Goal: Information Seeking & Learning: Learn about a topic

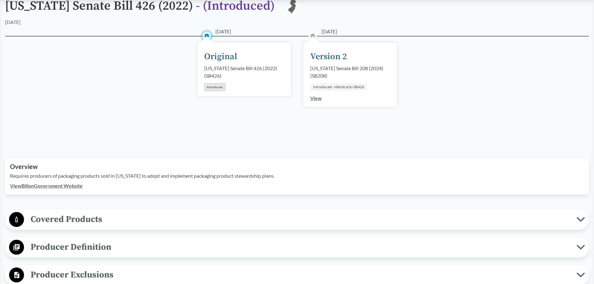
scroll to position [125, 0]
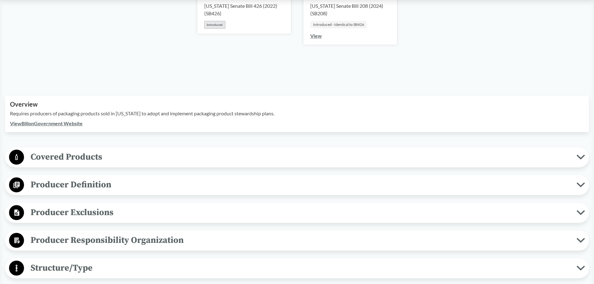
click at [148, 151] on span "Covered Products" at bounding box center [300, 157] width 553 height 14
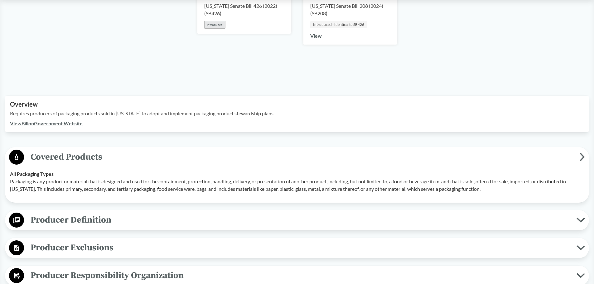
scroll to position [187, 0]
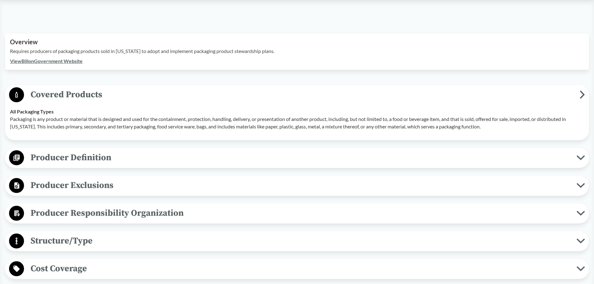
click at [107, 164] on span "Producer Definition" at bounding box center [300, 158] width 553 height 14
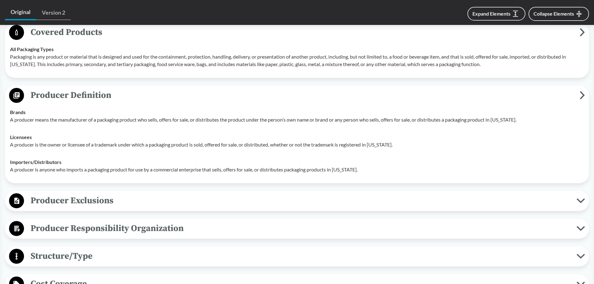
scroll to position [312, 0]
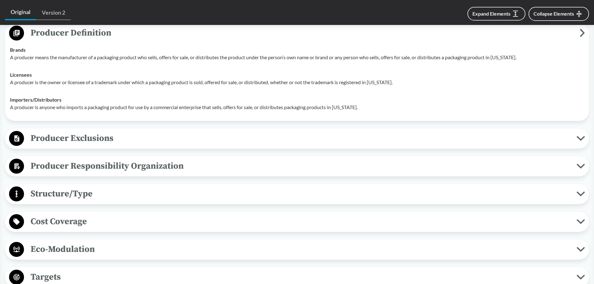
click at [133, 169] on span "Producer Responsibility Organization" at bounding box center [300, 166] width 553 height 14
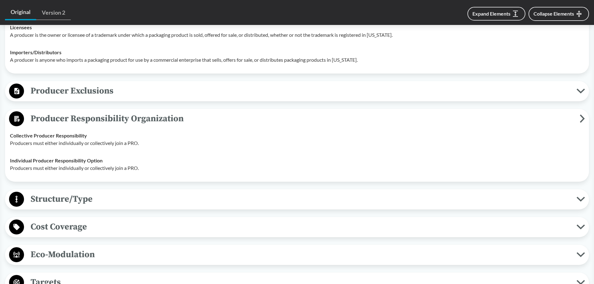
scroll to position [374, 0]
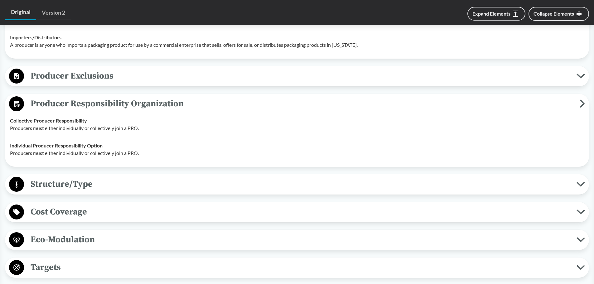
click at [133, 177] on span "Structure/Type" at bounding box center [300, 184] width 553 height 14
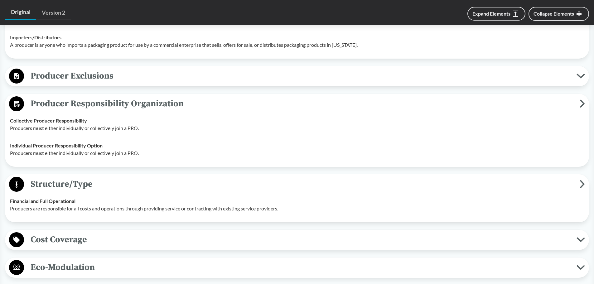
scroll to position [437, 0]
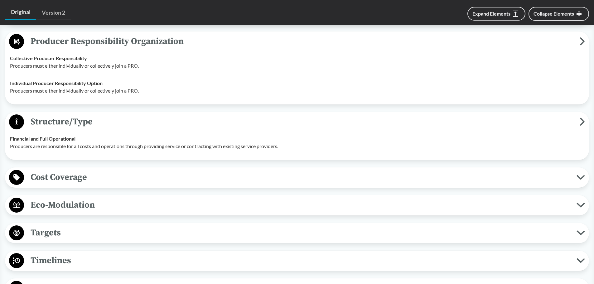
click at [133, 177] on span "Cost Coverage" at bounding box center [300, 177] width 553 height 14
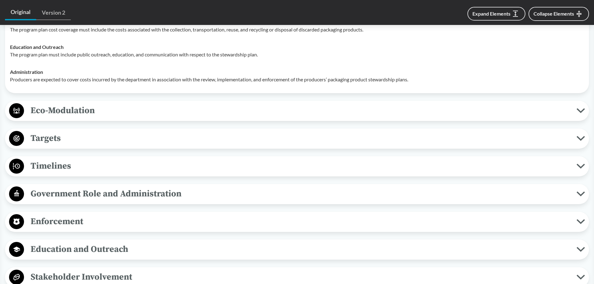
scroll to position [624, 0]
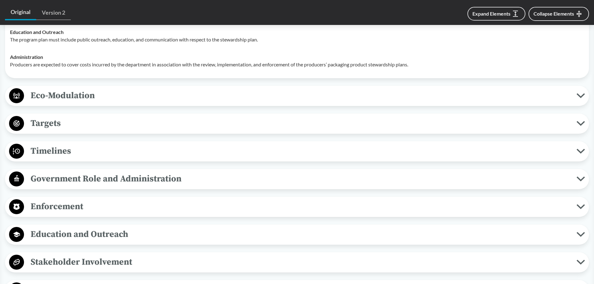
click at [135, 157] on span "Timelines" at bounding box center [300, 151] width 553 height 14
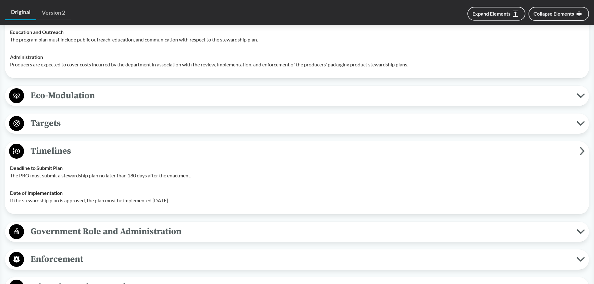
scroll to position [748, 0]
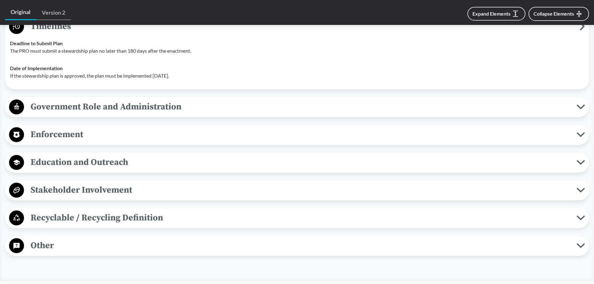
click at [82, 136] on span "Enforcement" at bounding box center [300, 135] width 553 height 14
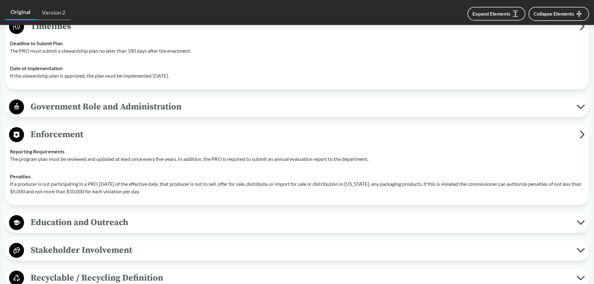
drag, startPoint x: 179, startPoint y: 192, endPoint x: 3, endPoint y: 191, distance: 175.9
click at [429, 187] on p "If a producer is not participating in a PRO [DATE] of the effective date, that …" at bounding box center [297, 187] width 574 height 15
drag, startPoint x: 560, startPoint y: 182, endPoint x: 560, endPoint y: 192, distance: 10.0
click at [560, 192] on p "If a producer is not participating in a PRO [DATE] of the effective date, that …" at bounding box center [297, 187] width 574 height 15
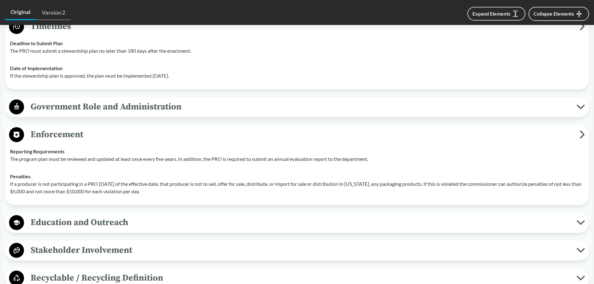
copy p "penalties of not less than $5,000 and not more than $10,000 for each violation …"
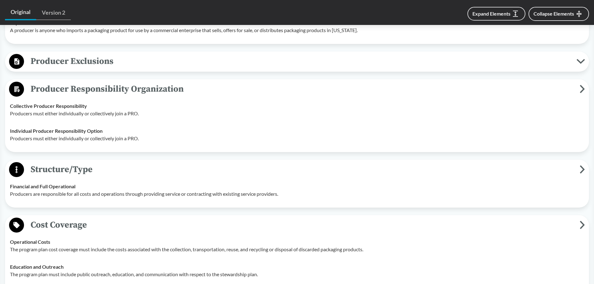
scroll to position [374, 0]
